Goal: Information Seeking & Learning: Learn about a topic

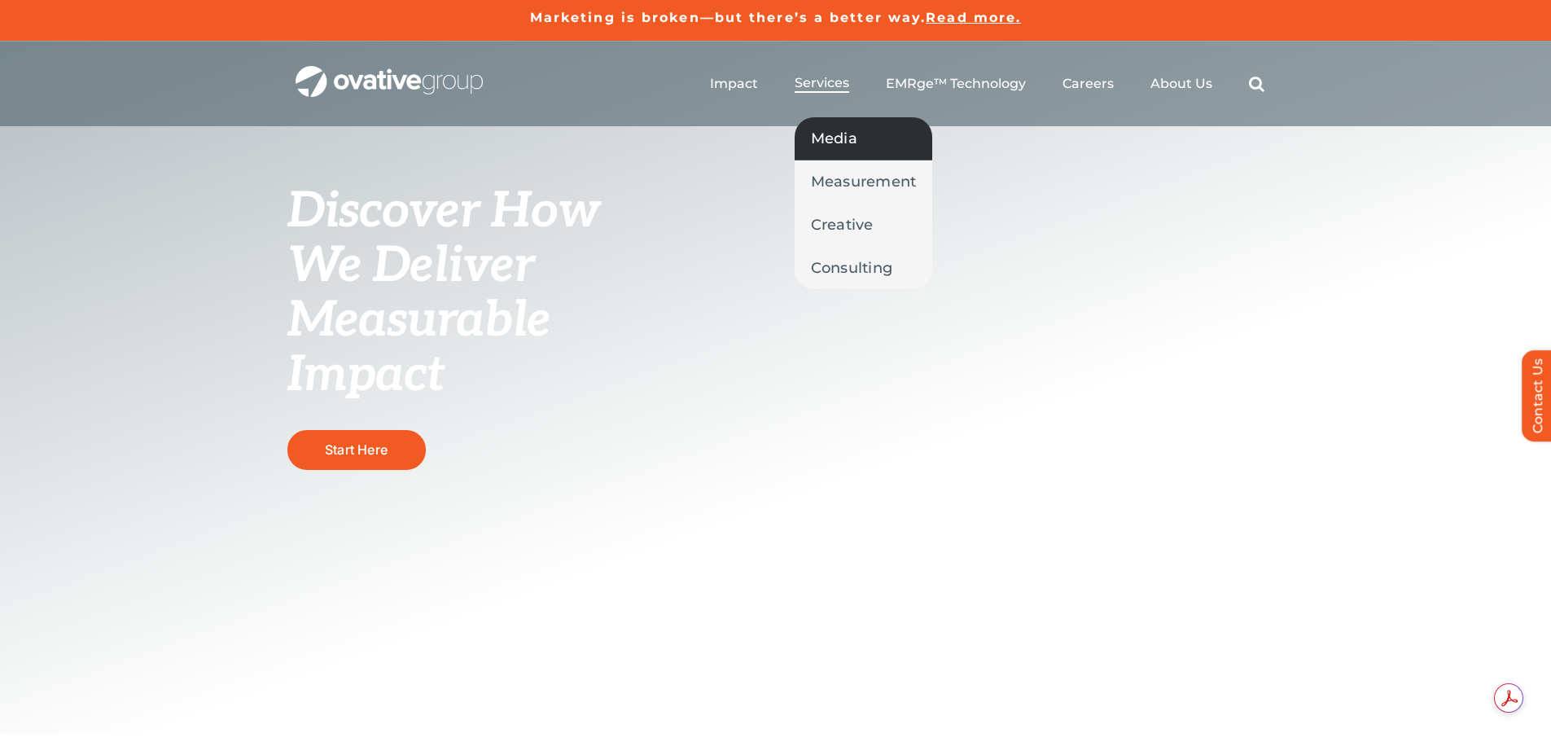
click at [842, 129] on span "Media" at bounding box center [834, 138] width 46 height 23
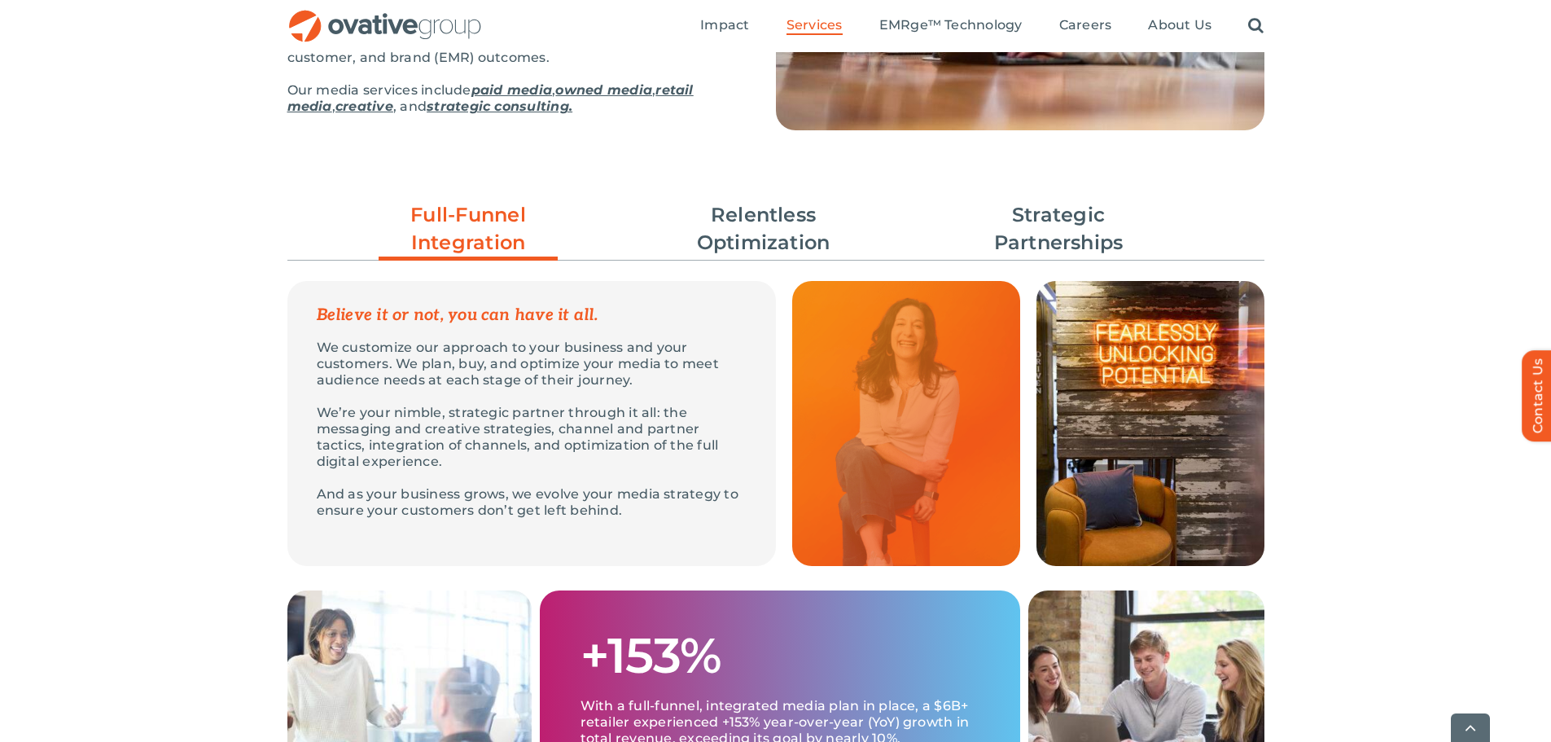
scroll to position [489, 0]
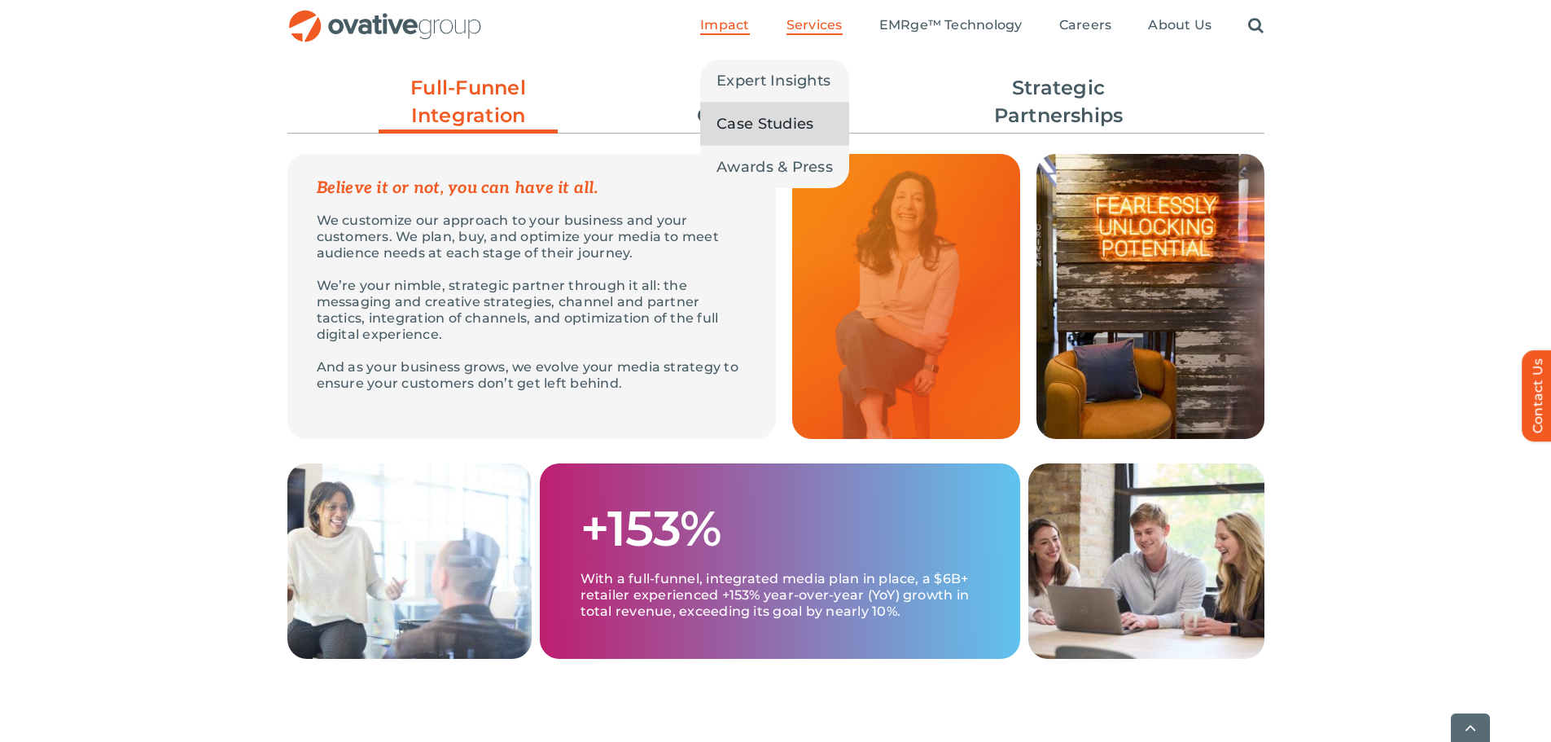
click at [803, 130] on span "Case Studies" at bounding box center [765, 123] width 97 height 23
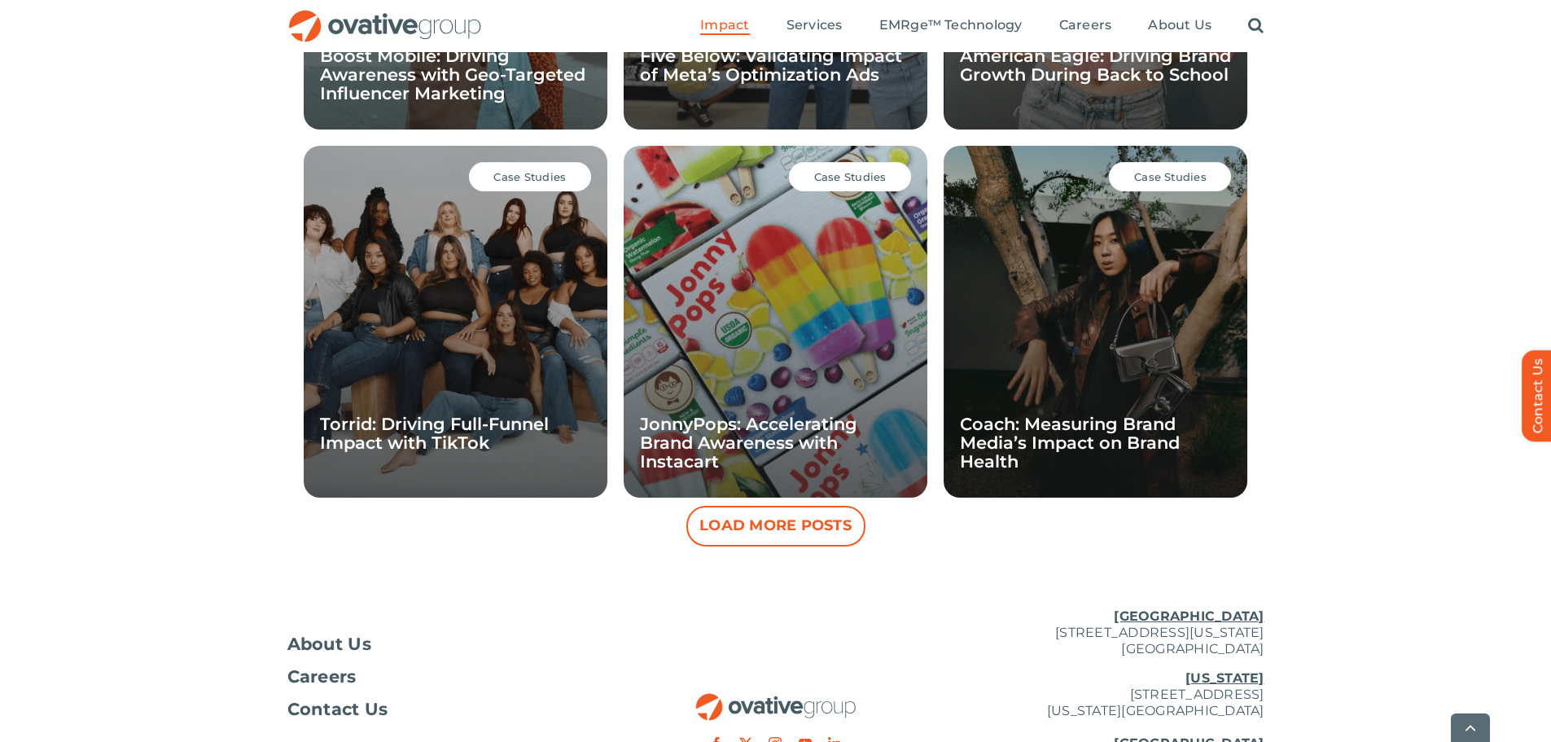
scroll to position [1529, 0]
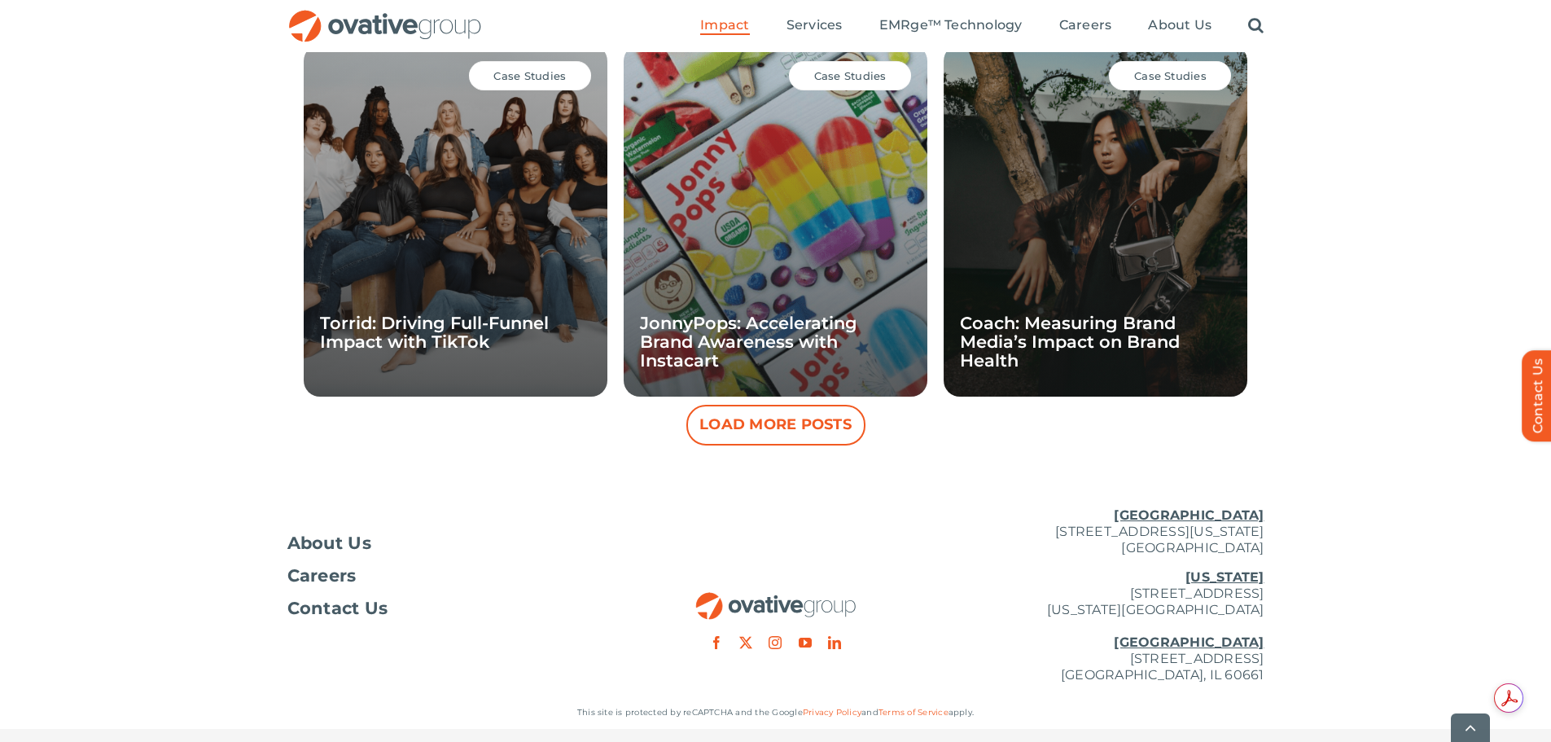
click at [820, 431] on button "Load More Posts" at bounding box center [776, 425] width 179 height 41
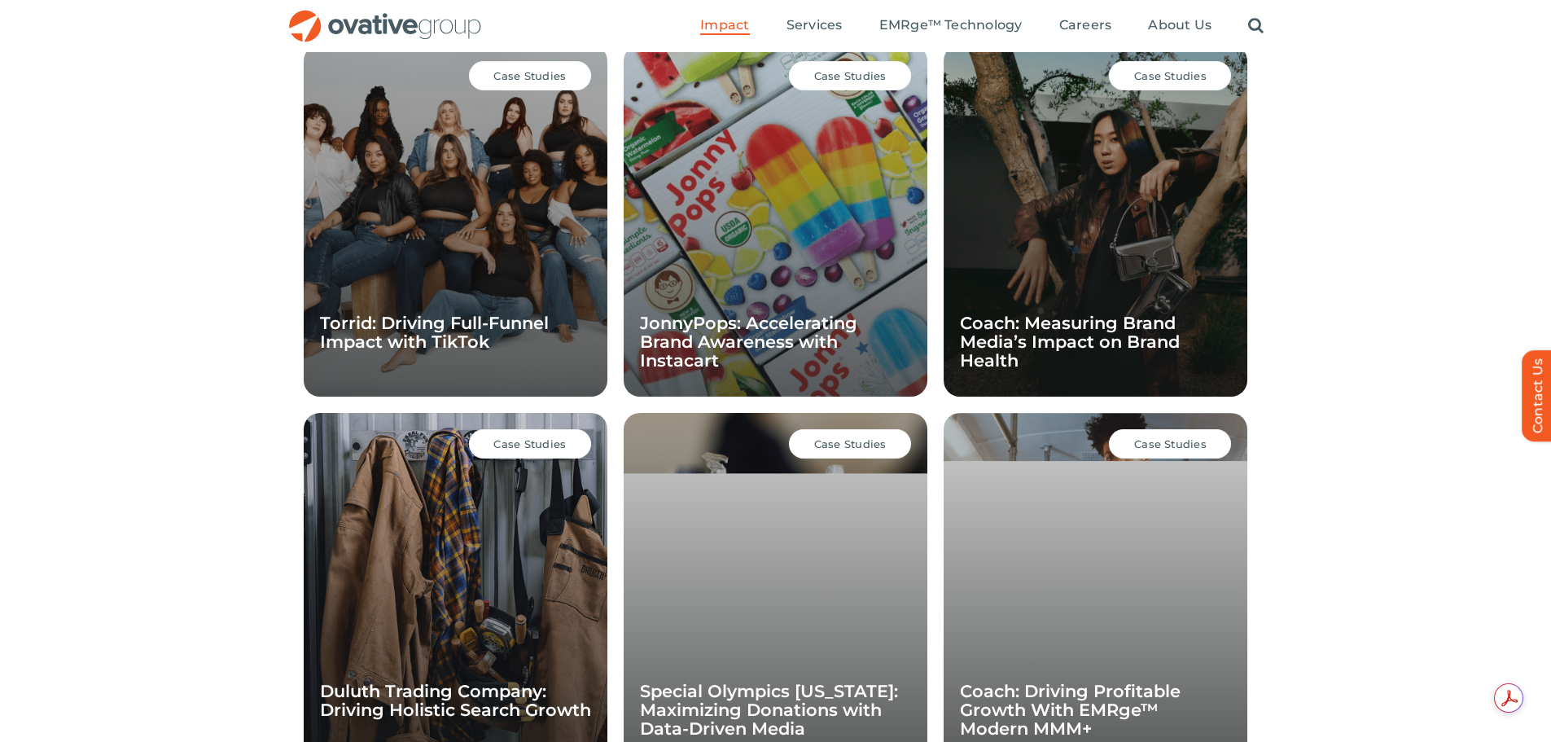
scroll to position [959, 0]
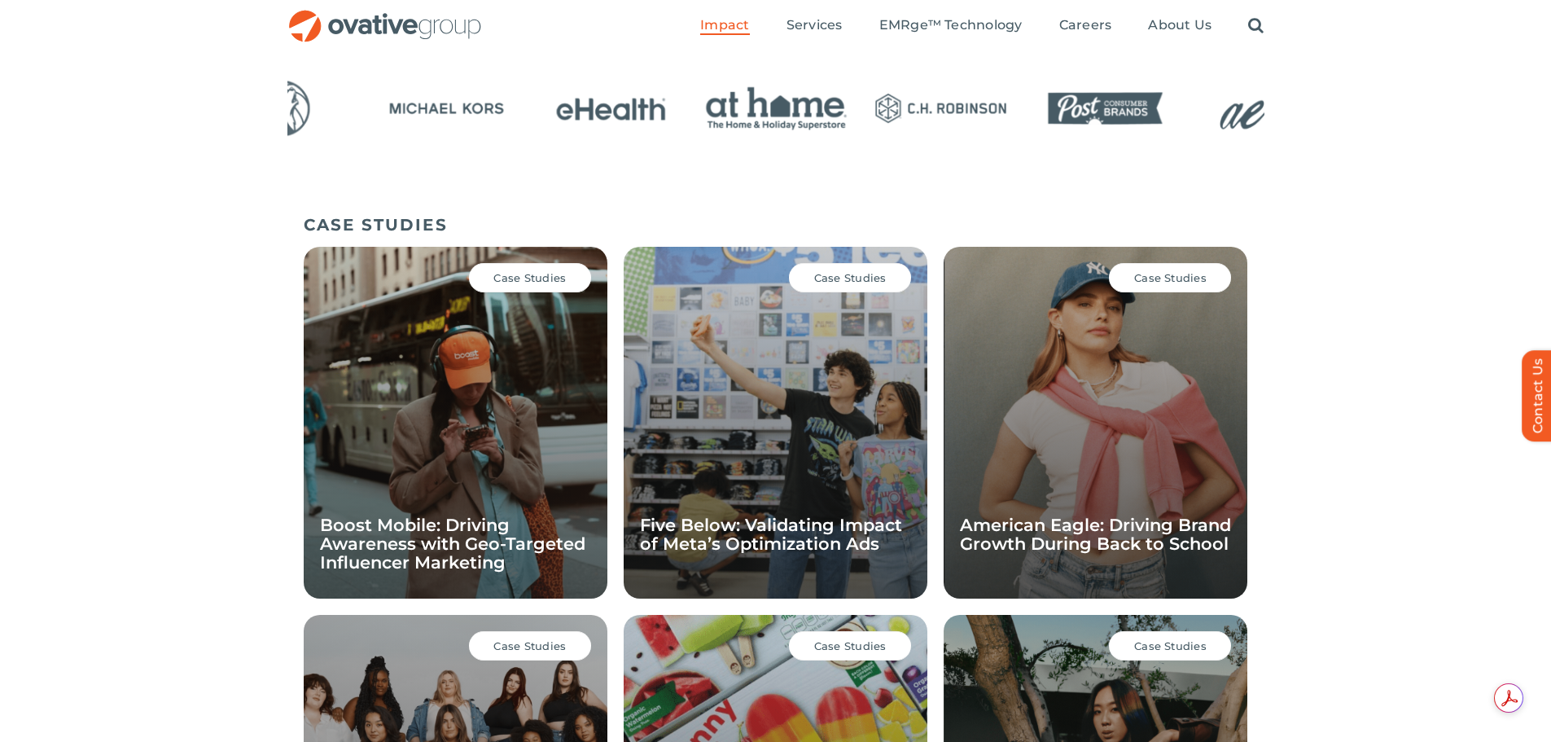
click at [87, 98] on div at bounding box center [775, 138] width 1551 height 137
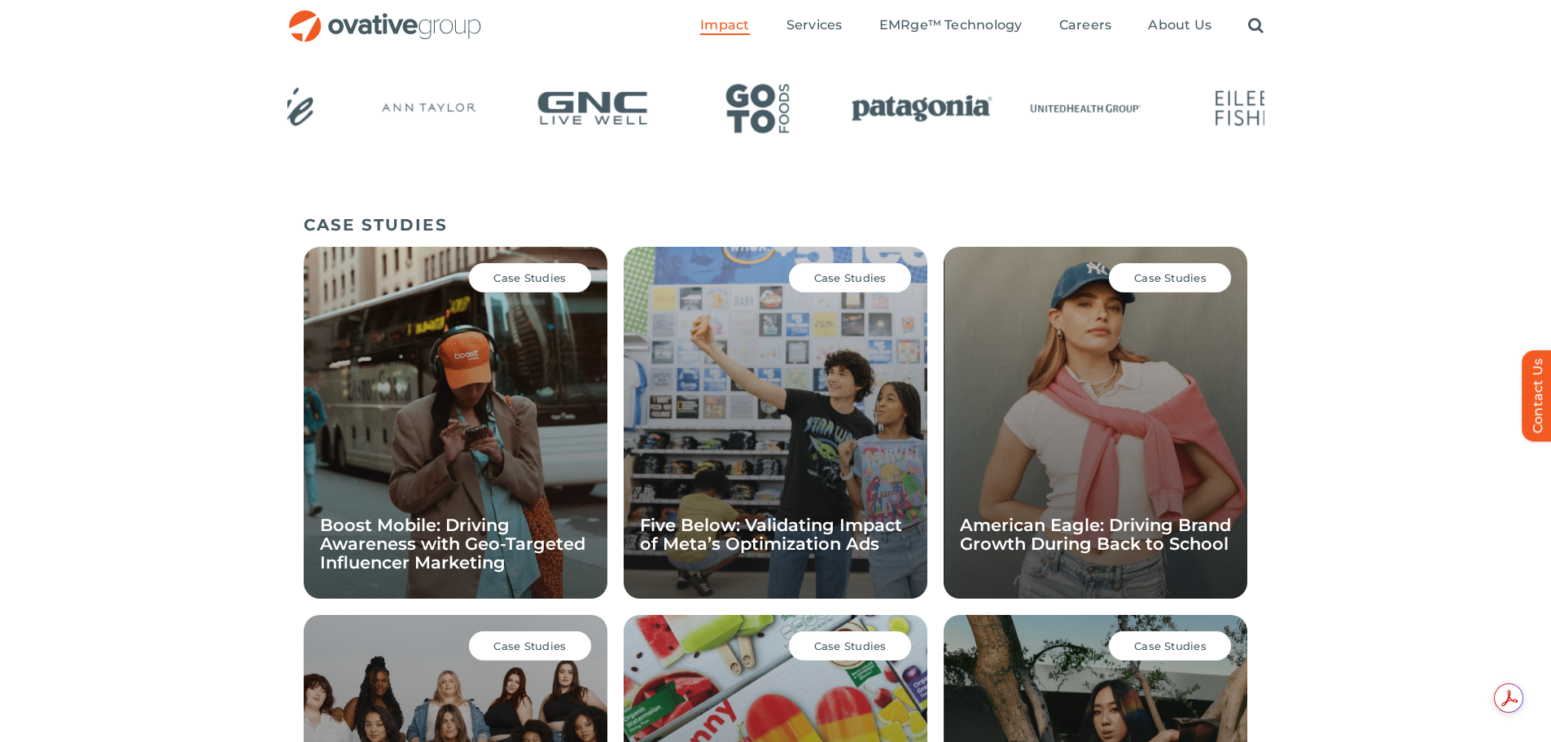
click at [23, 125] on div at bounding box center [775, 138] width 1551 height 137
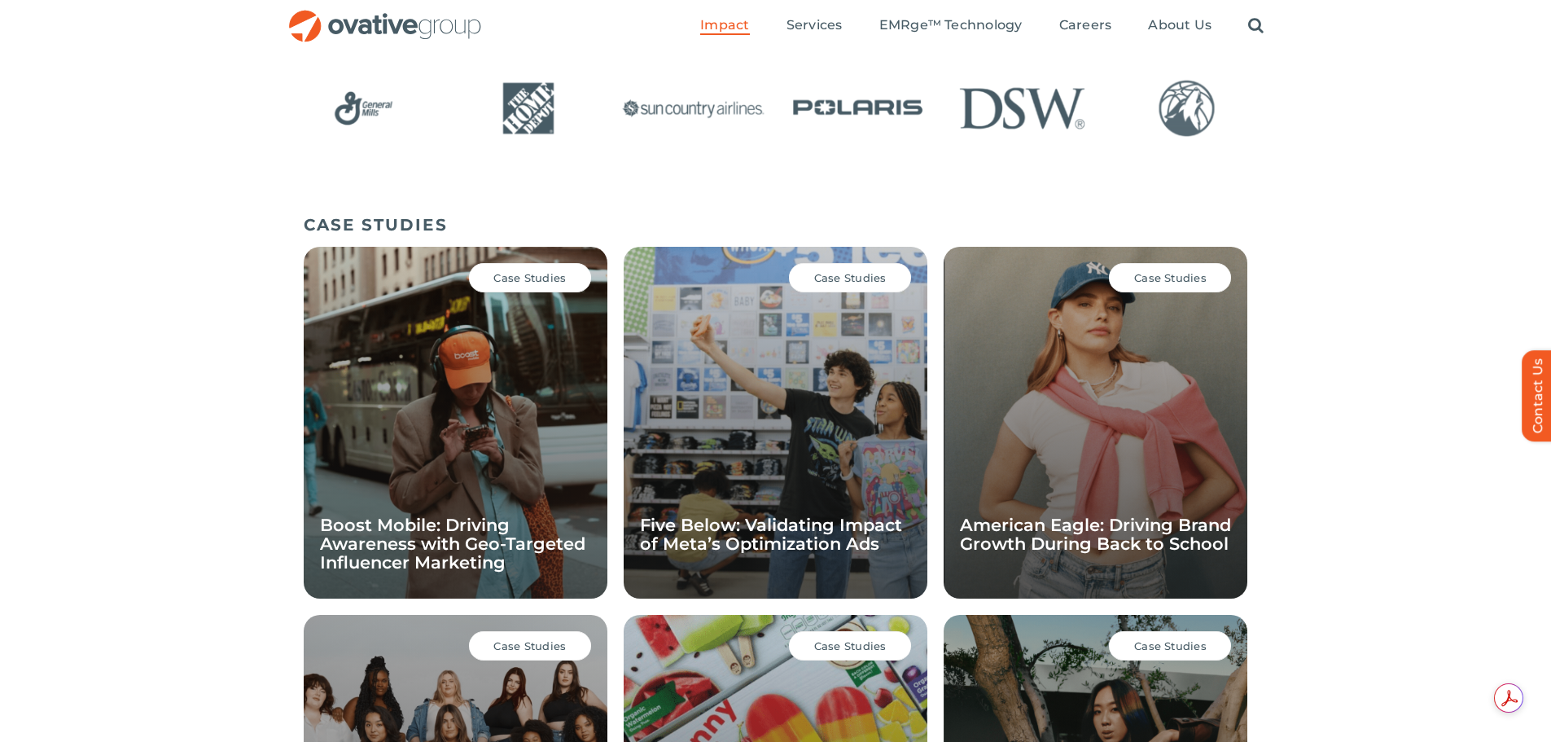
click at [832, 15] on ul "Impact Expert Insights Case Studies Awards & Press Services Media Measurement C…" at bounding box center [982, 26] width 564 height 52
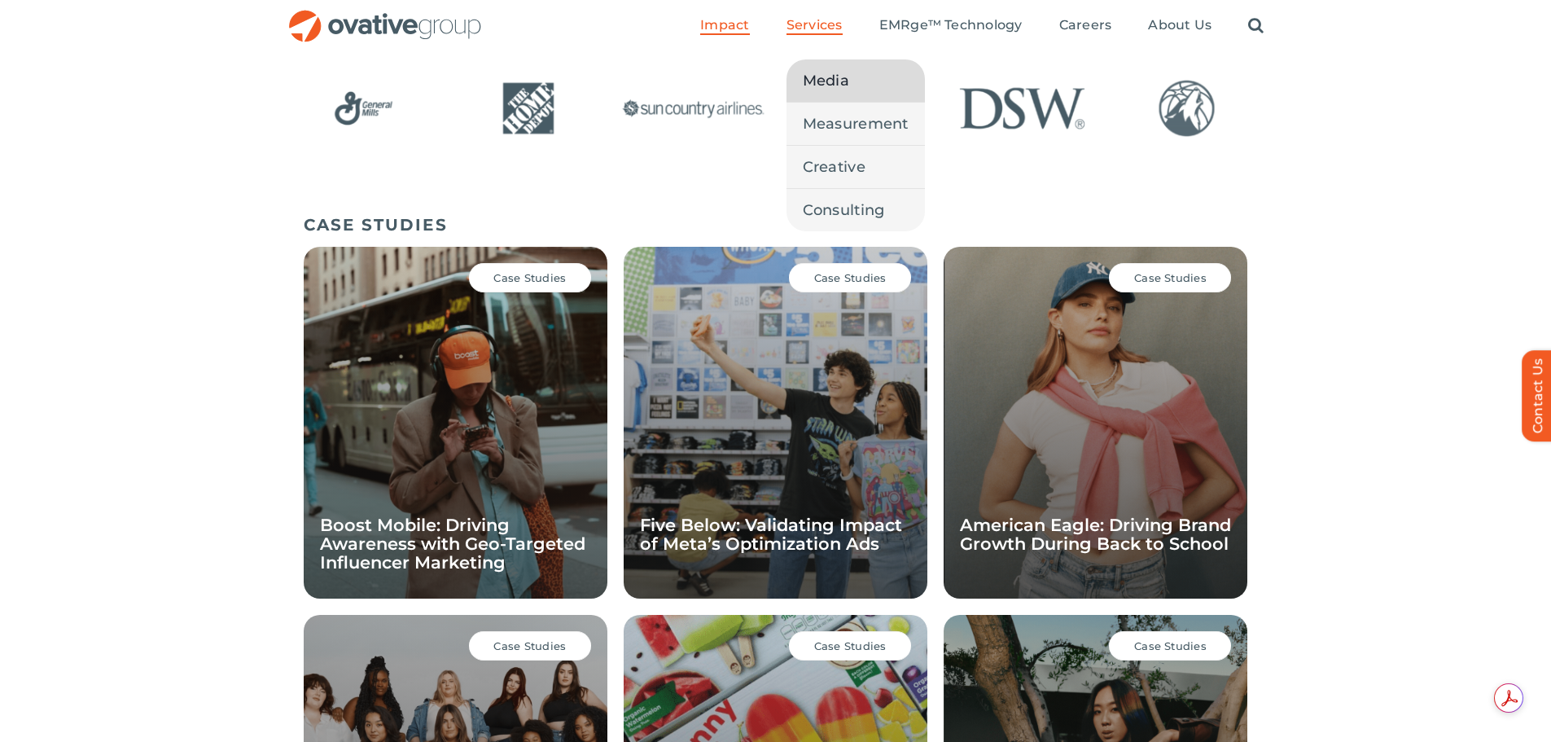
click at [853, 79] on link "Media" at bounding box center [856, 80] width 138 height 42
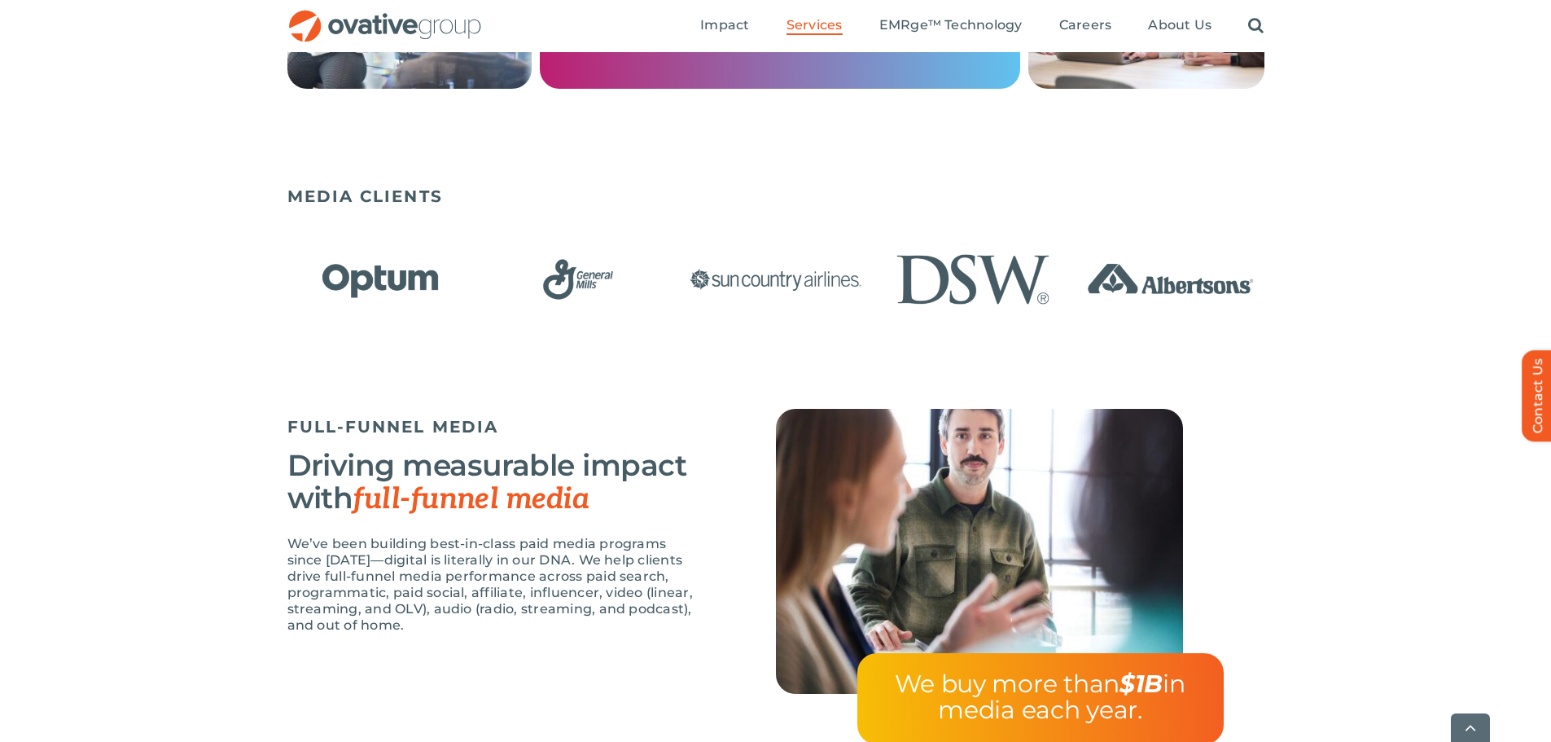
scroll to position [1140, 0]
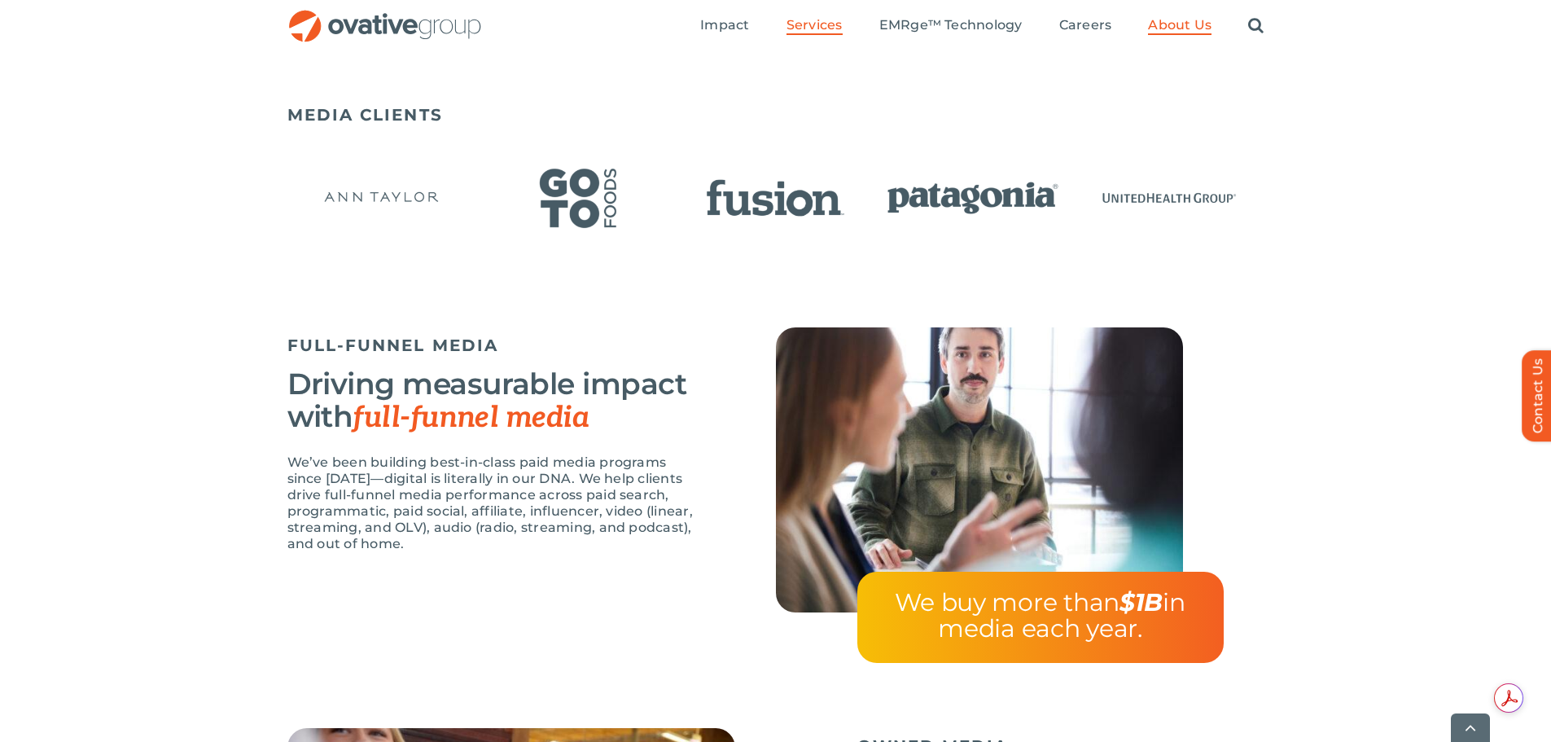
click at [1196, 22] on span "About Us" at bounding box center [1180, 25] width 64 height 16
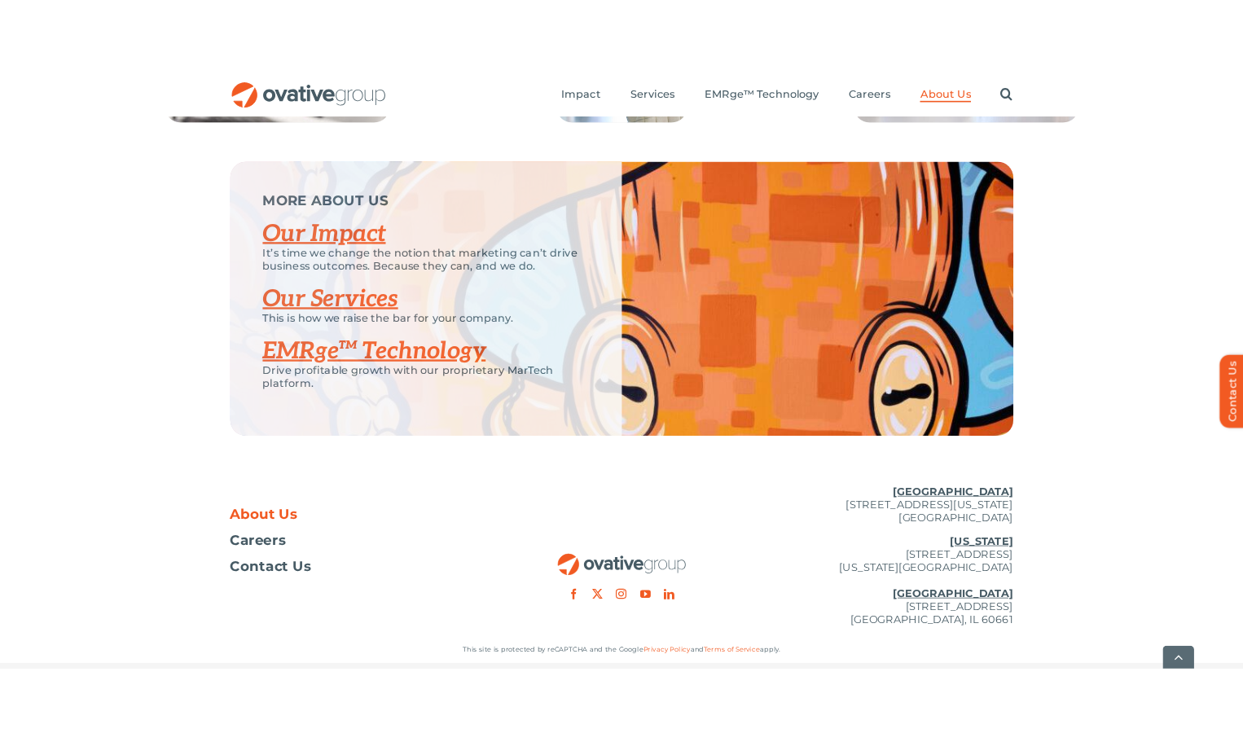
scroll to position [3420, 0]
